Goal: Information Seeking & Learning: Learn about a topic

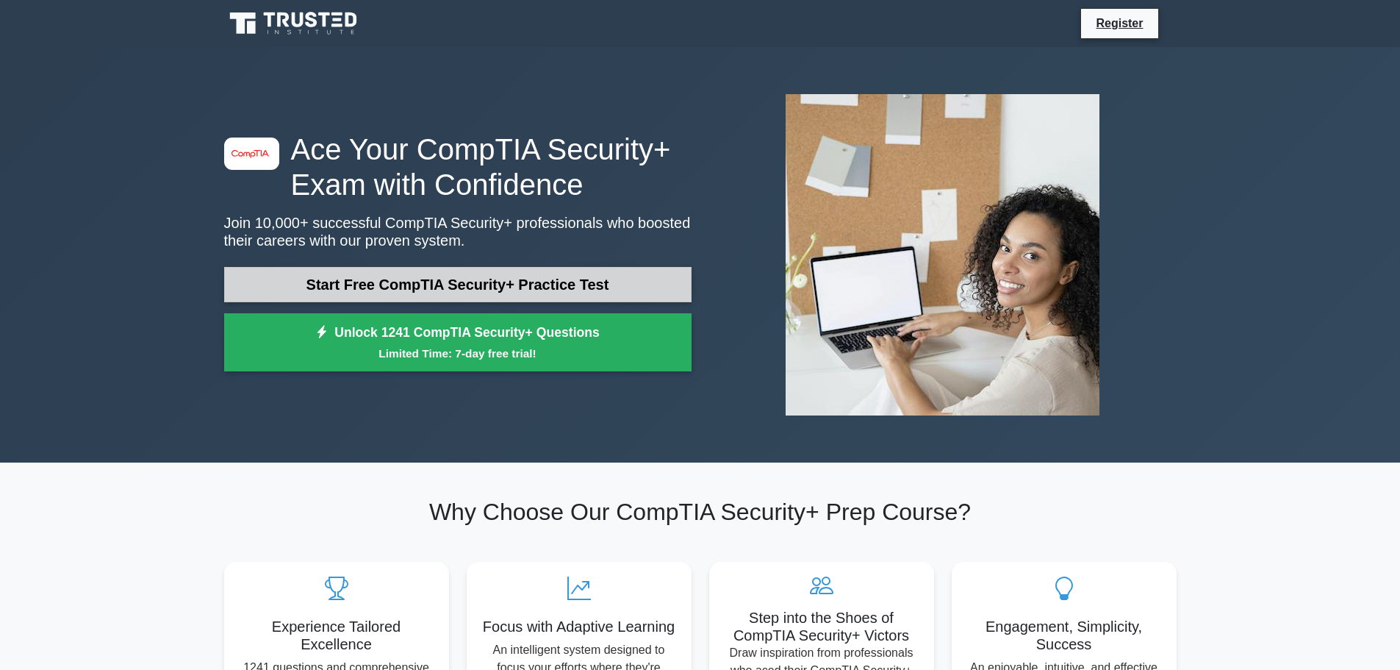
click at [514, 283] on link "Start Free CompTIA Security+ Practice Test" at bounding box center [458, 284] width 468 height 35
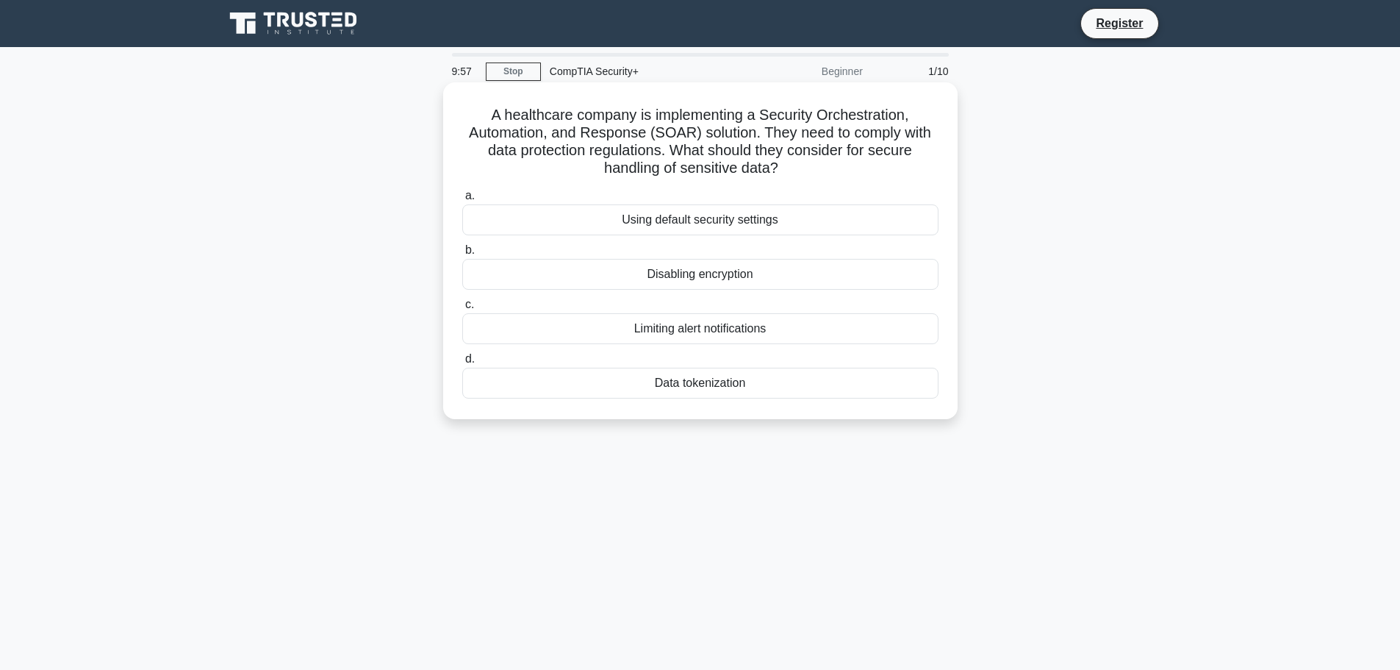
click at [870, 109] on h5 "A healthcare company is implementing a Security Orchestration, Automation, and …" at bounding box center [700, 142] width 479 height 72
copy h5 "Orchestration"
click at [579, 139] on h5 "A healthcare company is implementing a Security Orchestration, Automation, and …" at bounding box center [700, 142] width 479 height 72
click at [721, 376] on div "Data tokenization" at bounding box center [700, 383] width 476 height 31
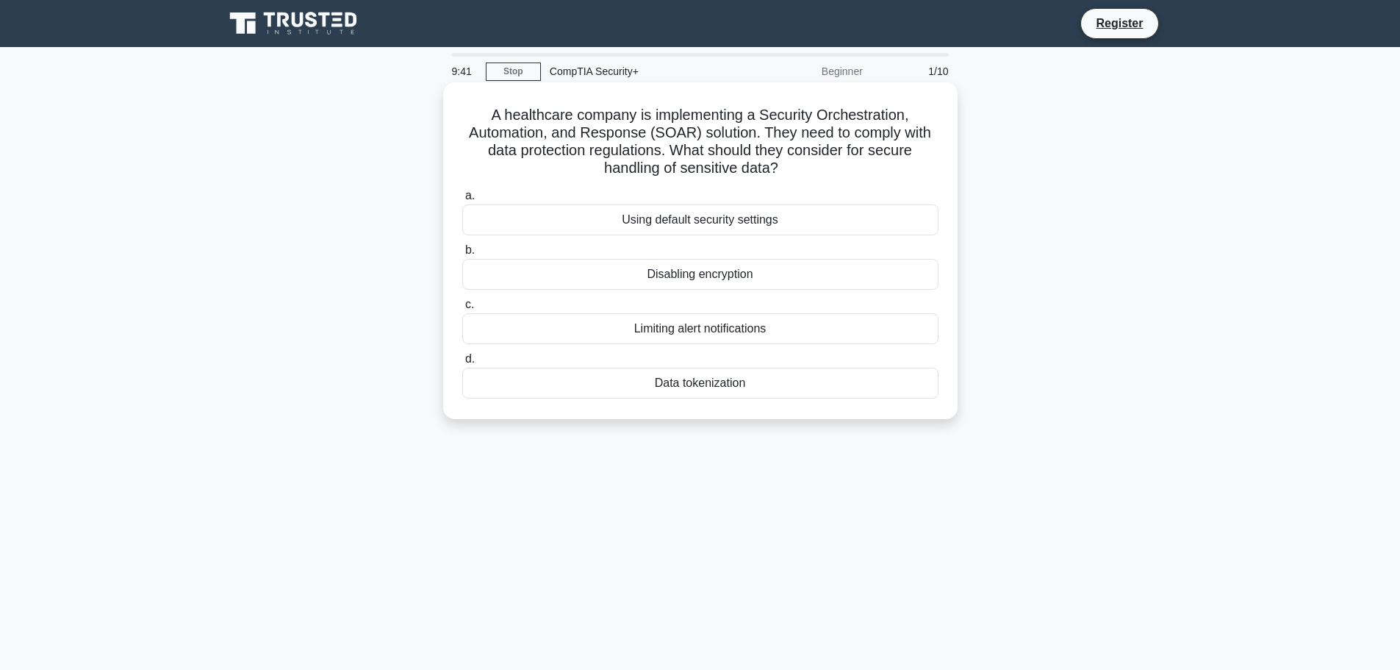
click at [462, 364] on input "d. Data tokenization" at bounding box center [462, 359] width 0 height 10
click at [785, 221] on div "Role-based access control (RBAC)" at bounding box center [700, 219] width 476 height 31
click at [462, 201] on input "a. Role-based access control (RBAC)" at bounding box center [462, 196] width 0 height 10
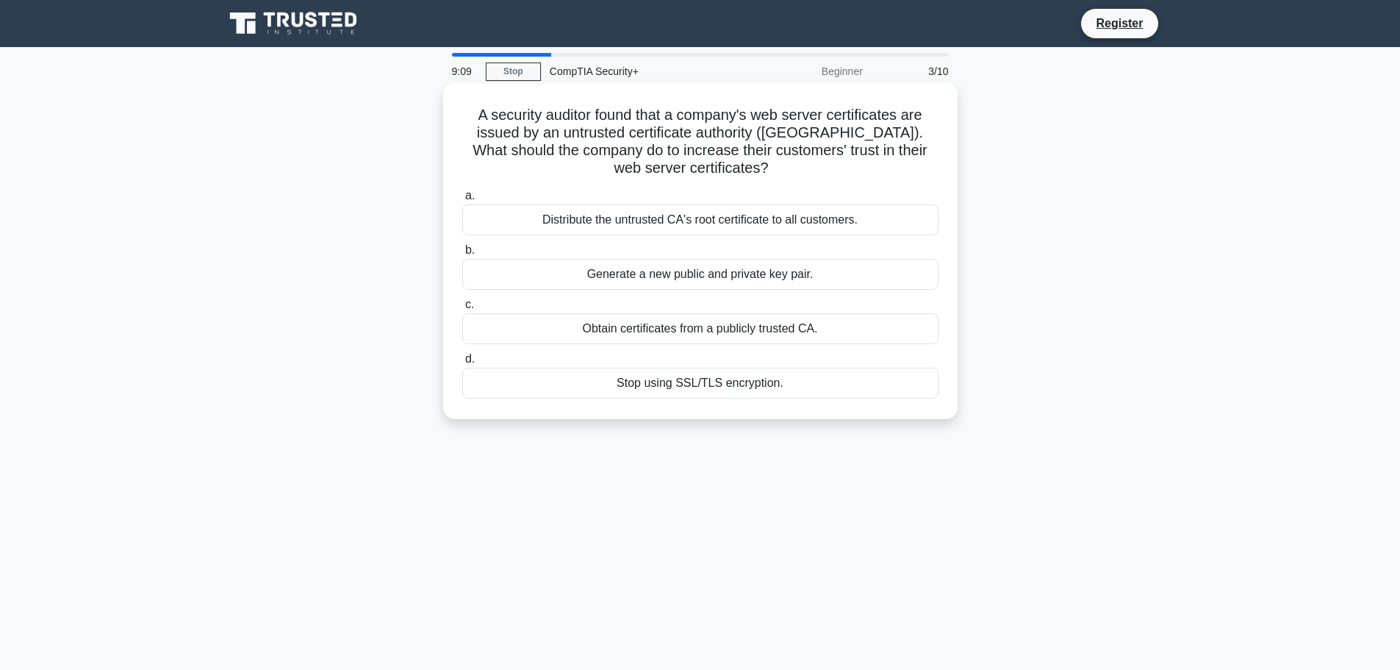
click at [751, 327] on div "Obtain certificates from a publicly trusted CA." at bounding box center [700, 328] width 476 height 31
click at [462, 309] on input "c. Obtain certificates from a publicly trusted CA." at bounding box center [462, 305] width 0 height 10
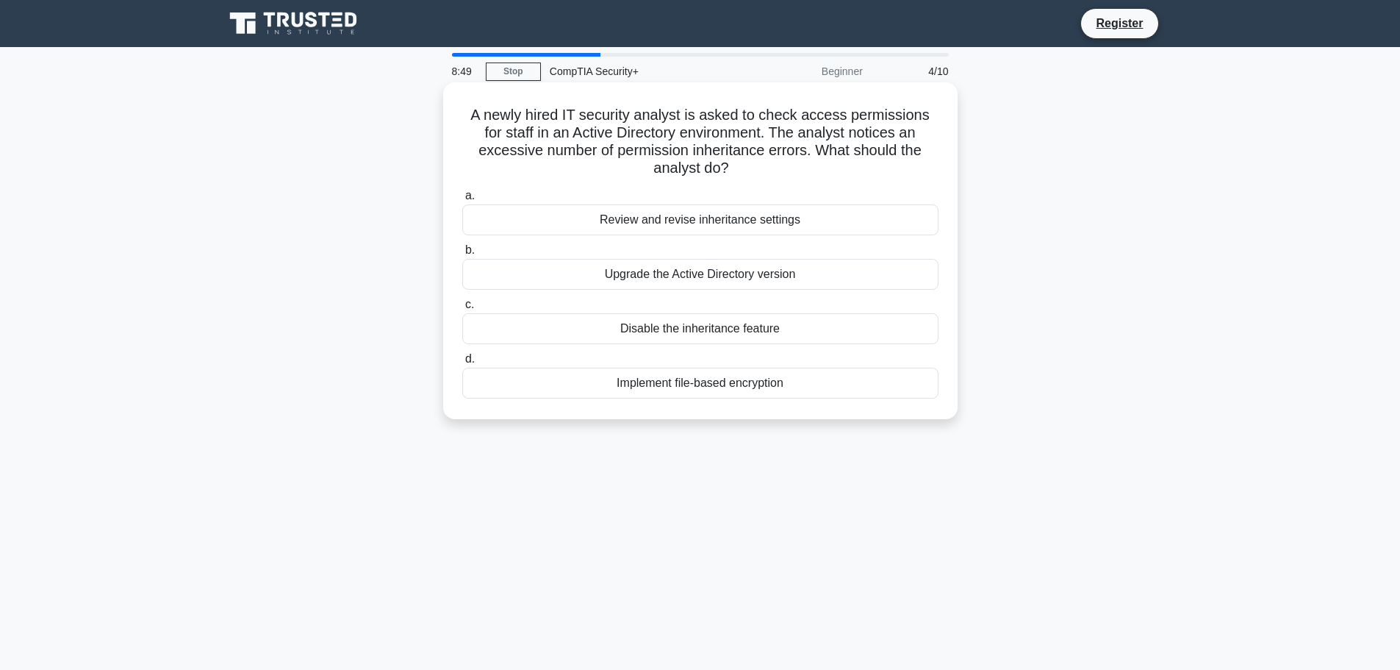
click at [714, 222] on div "Review and revise inheritance settings" at bounding box center [700, 219] width 476 height 31
click at [462, 201] on input "a. Review and revise inheritance settings" at bounding box center [462, 196] width 0 height 10
